Goal: Task Accomplishment & Management: Use online tool/utility

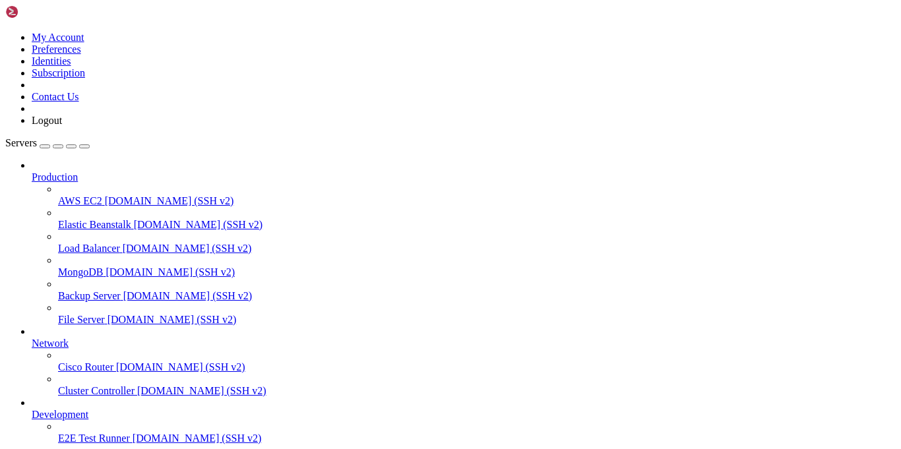
scroll to position [83, 0]
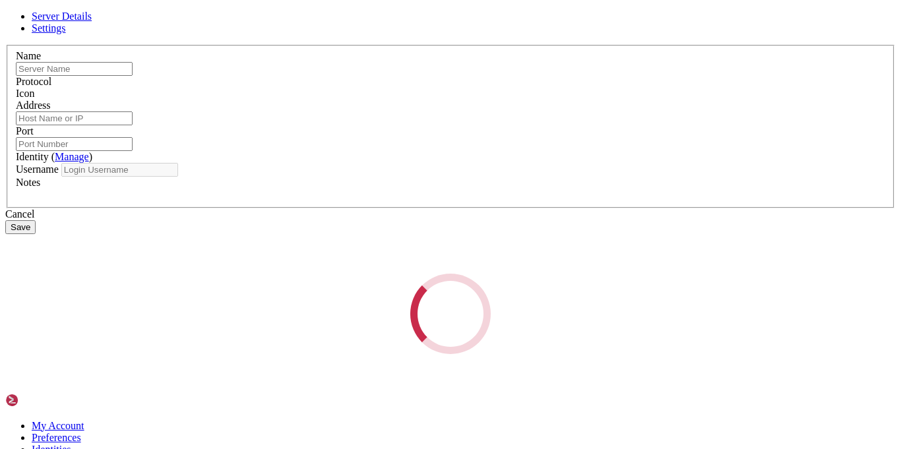
type input "Toroton"
type input "[TECHNICAL_ID]"
type input "22"
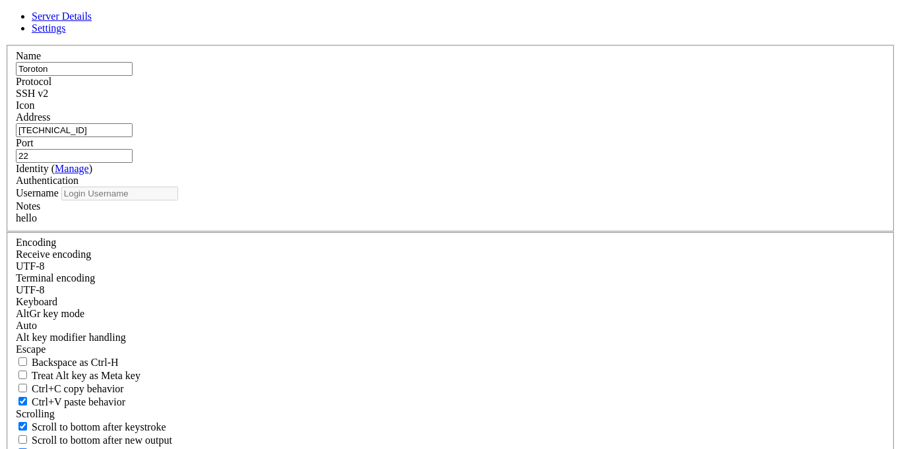
type input "root"
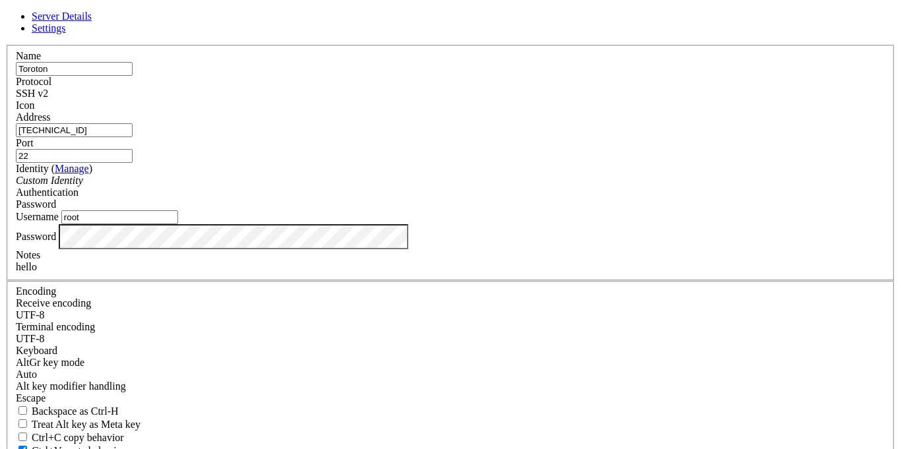
drag, startPoint x: 323, startPoint y: 98, endPoint x: 263, endPoint y: 104, distance: 60.3
click at [263, 104] on div "Name [PERSON_NAME] Protocol SSH v2 Icon Address [TECHNICAL_ID]" at bounding box center [450, 287] width 890 height 485
type input "OpenWrt"
